Goal: Task Accomplishment & Management: Manage account settings

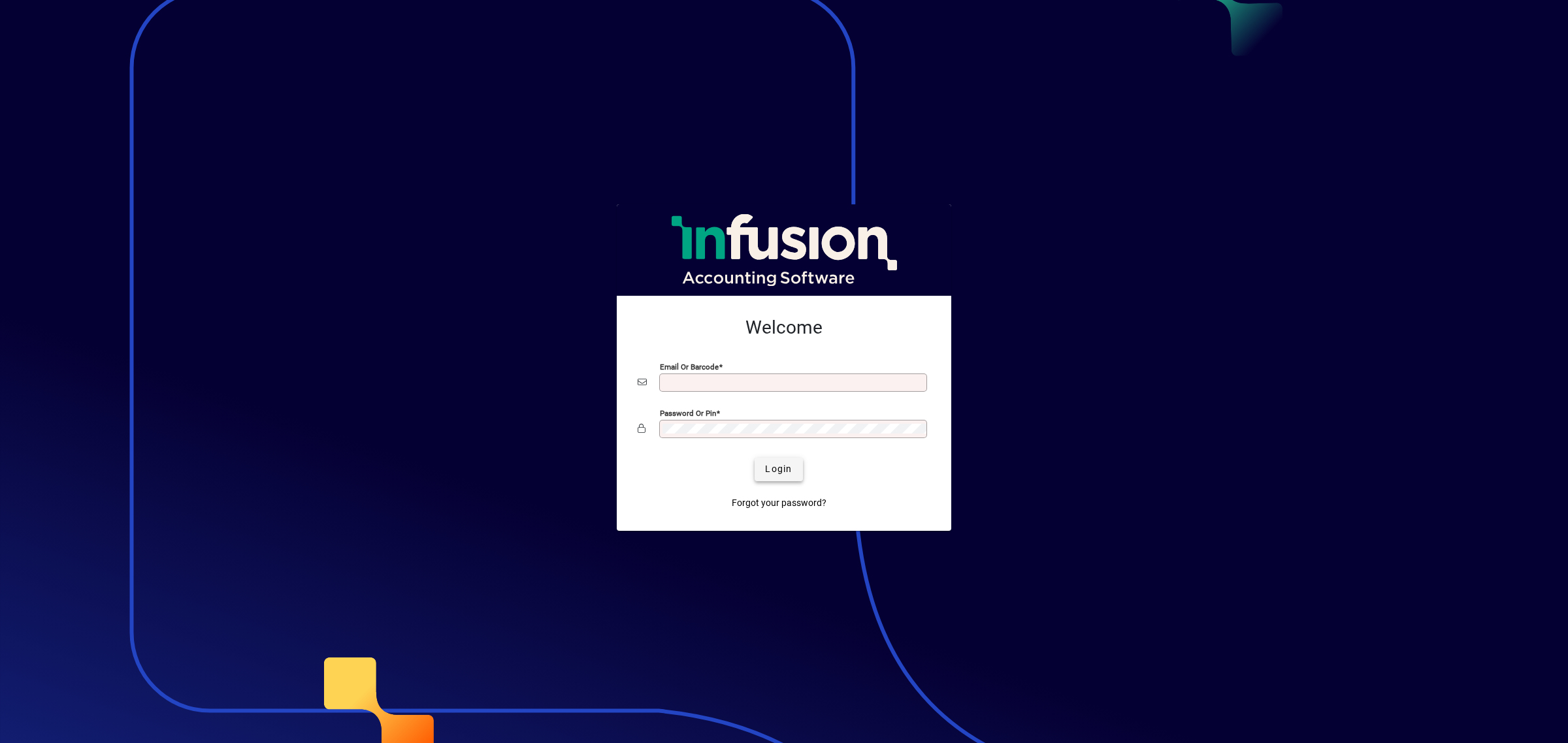
type input "**********"
click at [785, 470] on span "Login" at bounding box center [778, 469] width 27 height 14
